Goal: Find specific page/section: Find specific page/section

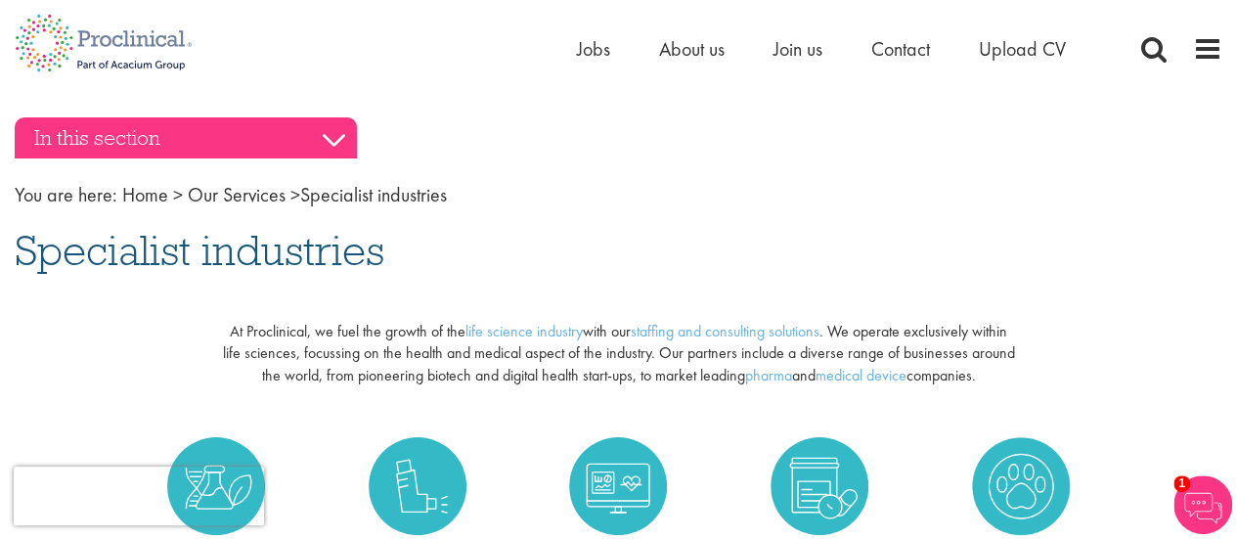
click at [333, 131] on h3 "In this section" at bounding box center [186, 137] width 342 height 41
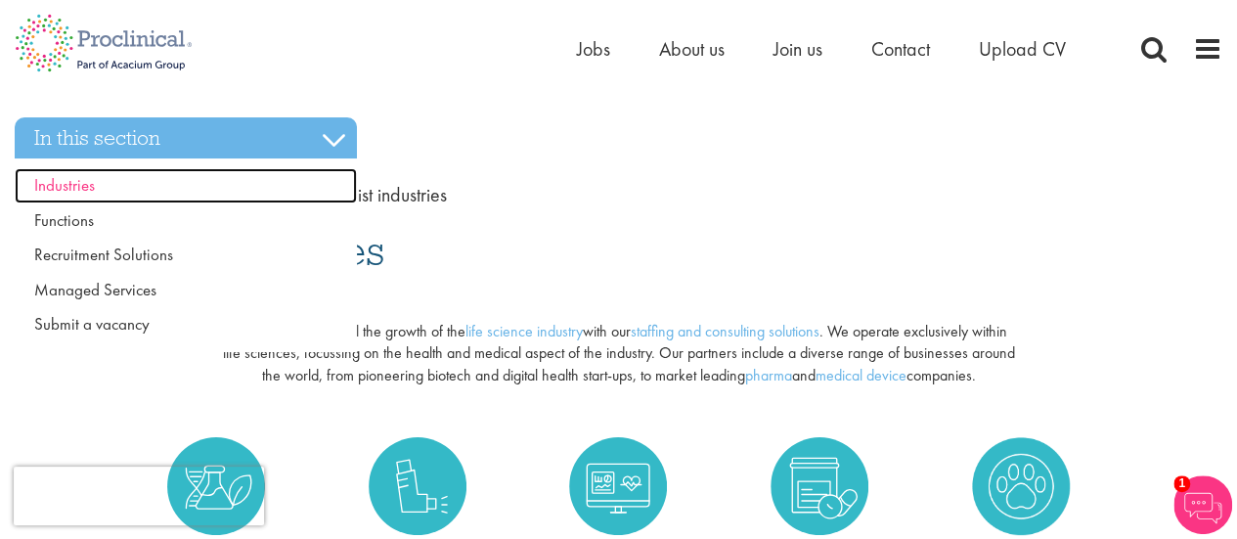
click at [74, 179] on span "Industries" at bounding box center [64, 185] width 61 height 22
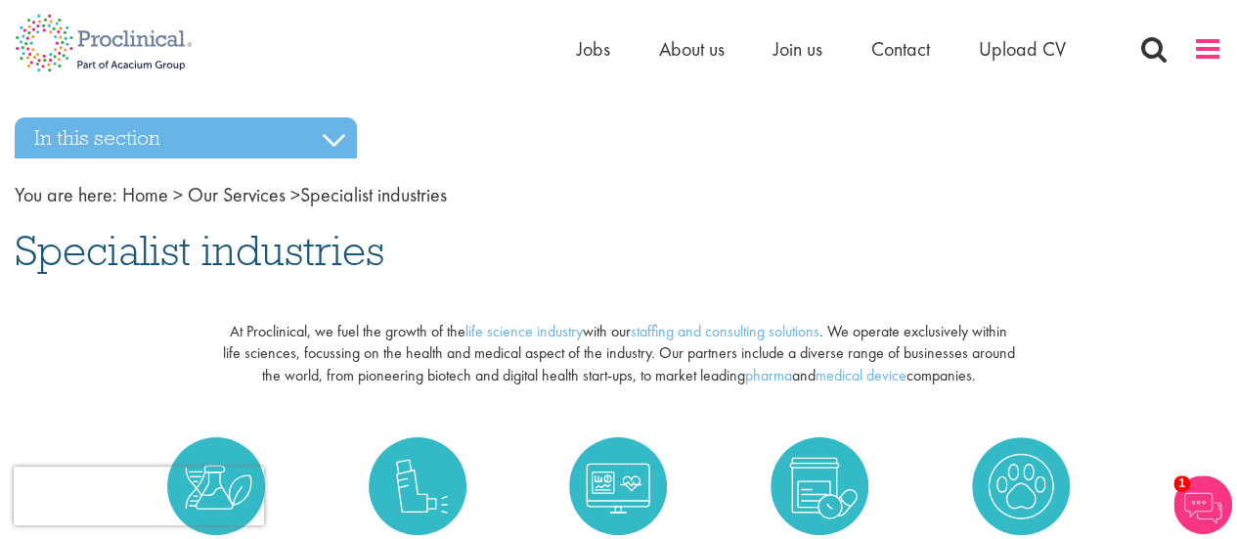
click at [1204, 40] on span at bounding box center [1207, 48] width 29 height 29
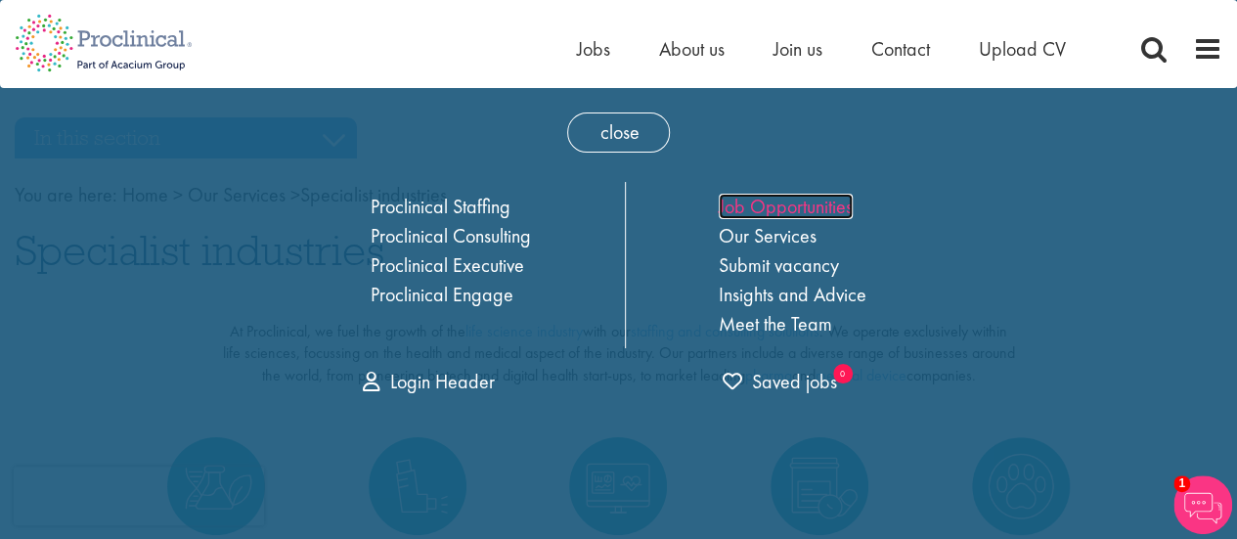
click at [814, 198] on link "Job Opportunities" at bounding box center [786, 206] width 134 height 25
